Goal: Task Accomplishment & Management: Use online tool/utility

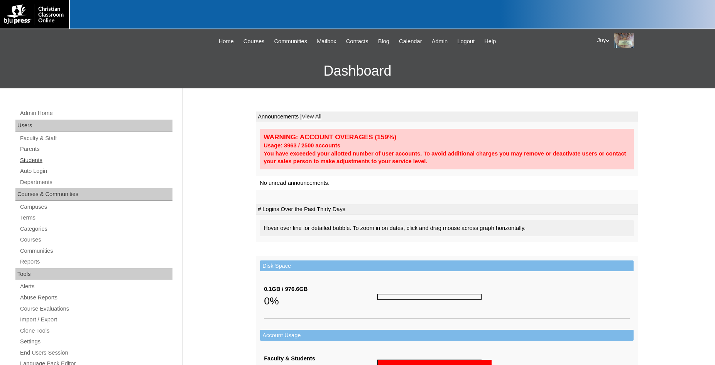
click at [28, 160] on link "Students" at bounding box center [95, 160] width 153 height 10
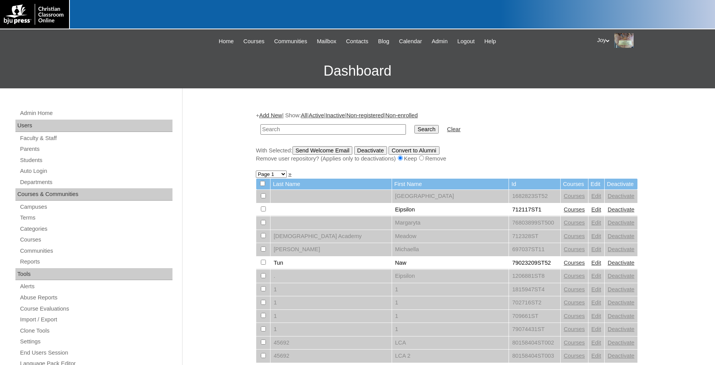
click at [334, 125] on input "text" at bounding box center [332, 129] width 145 height 10
type input "gopher"
click at [414, 125] on input "Search" at bounding box center [426, 129] width 24 height 8
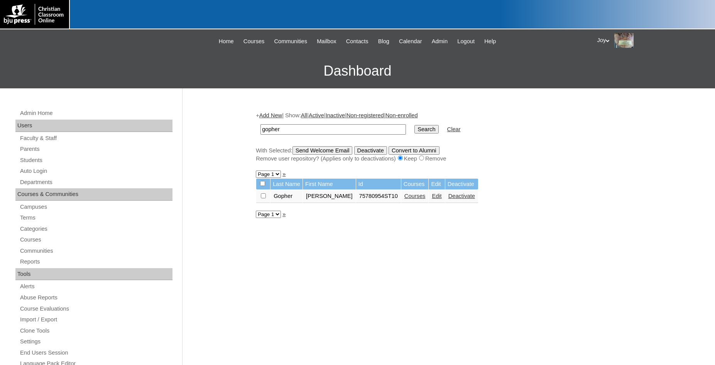
click at [432, 199] on link "Edit" at bounding box center [437, 196] width 10 height 6
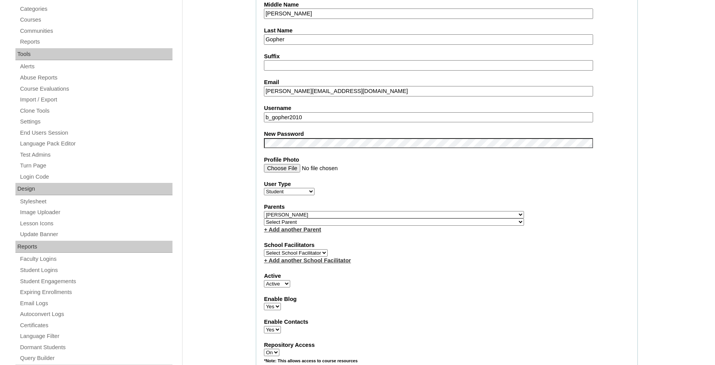
scroll to position [236, 0]
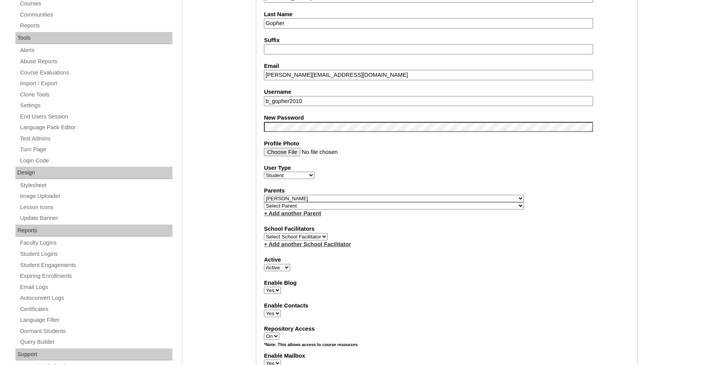
click at [297, 133] on fieldset "Account Information User Id 75780954ST10 Title First Name Bailyn Middle Name Ra…" at bounding box center [447, 203] width 382 height 625
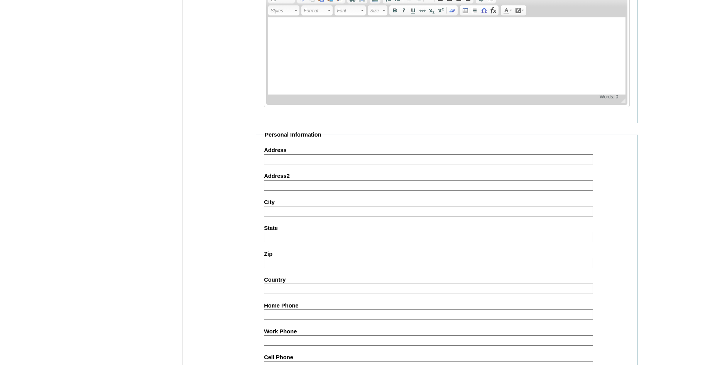
scroll to position [824, 0]
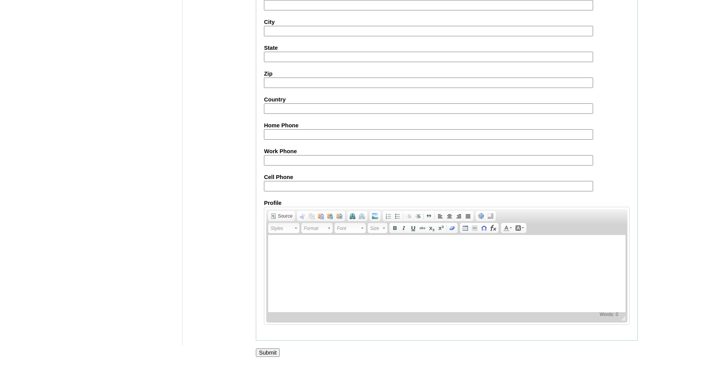
click at [273, 352] on input "Submit" at bounding box center [268, 352] width 24 height 8
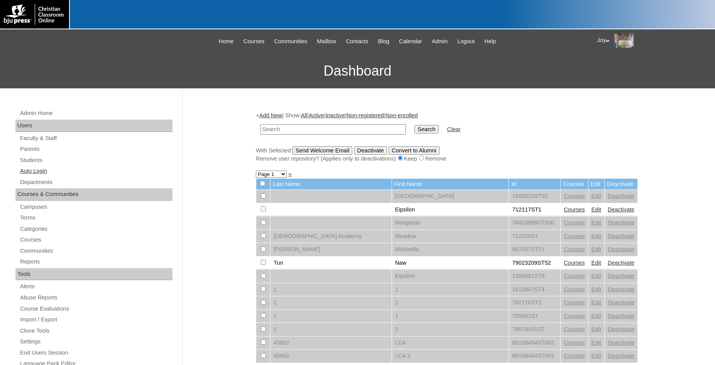
click at [44, 169] on link "Auto Login" at bounding box center [95, 171] width 153 height 10
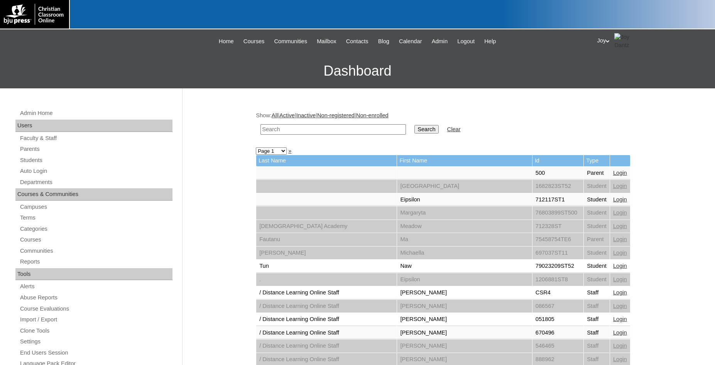
paste input "mcochran@agathonu.com"
type input "mcochran@agathonu.com"
drag, startPoint x: 360, startPoint y: 132, endPoint x: -7, endPoint y: 84, distance: 369.9
click at [260, 124] on input "mcochran@agathonu.com" at bounding box center [332, 129] width 145 height 10
type input "Gopher"
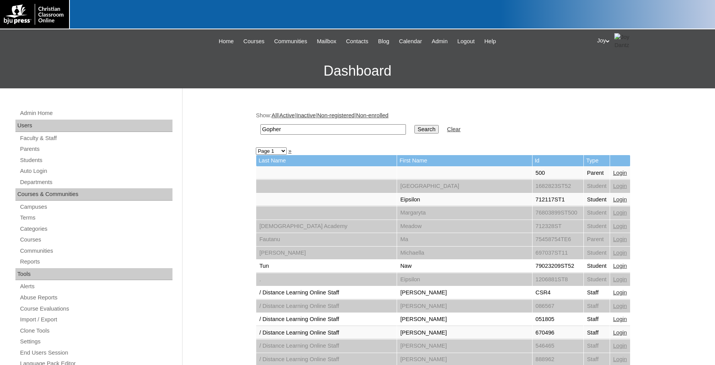
click at [414, 125] on input "Search" at bounding box center [426, 129] width 24 height 8
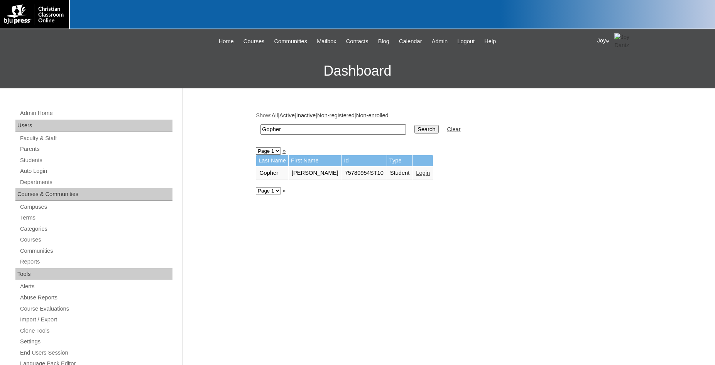
click at [416, 175] on link "Login" at bounding box center [423, 173] width 14 height 6
